Goal: Task Accomplishment & Management: Use online tool/utility

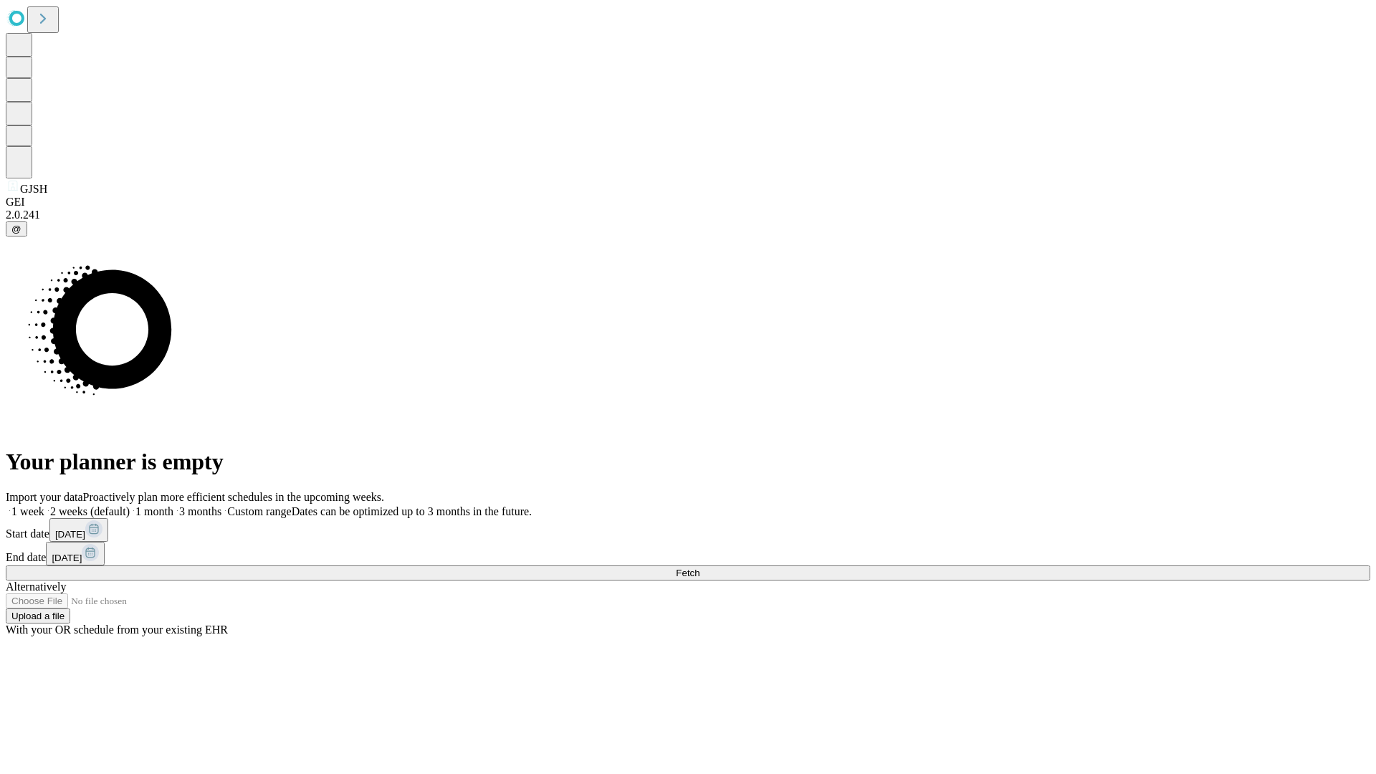
click at [700, 568] on span "Fetch" at bounding box center [688, 573] width 24 height 11
